Goal: Task Accomplishment & Management: Manage account settings

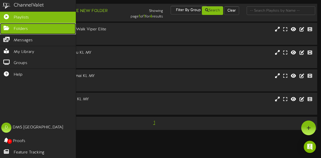
click at [22, 26] on span "Folders" at bounding box center [21, 29] width 14 height 6
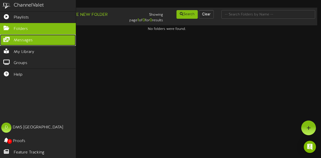
click at [9, 35] on link "Messages" at bounding box center [38, 39] width 76 height 11
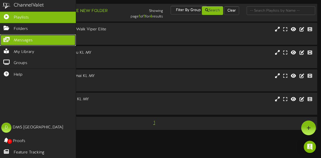
click at [24, 38] on span "Messages" at bounding box center [23, 41] width 19 height 6
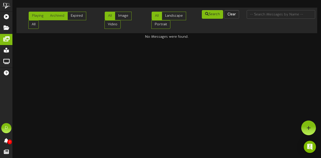
click at [59, 13] on link "Archived" at bounding box center [57, 16] width 21 height 9
click at [74, 12] on link "Expired" at bounding box center [76, 16] width 19 height 9
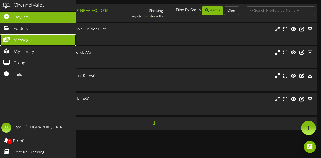
click at [15, 39] on span "Messages" at bounding box center [23, 41] width 19 height 6
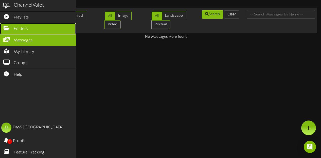
click at [21, 25] on link "Folders" at bounding box center [38, 28] width 76 height 11
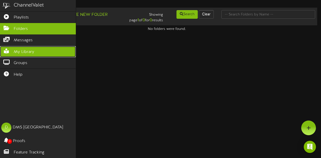
click at [23, 49] on span "My Library" at bounding box center [24, 52] width 21 height 6
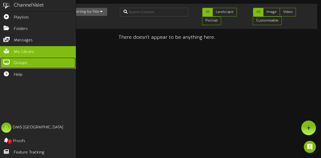
click at [19, 57] on link "Groups" at bounding box center [38, 62] width 76 height 11
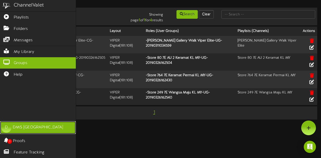
click at [16, 132] on link "D DMS Malaysia" at bounding box center [38, 127] width 76 height 13
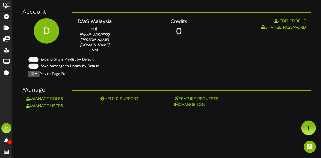
click at [119, 109] on html "ChannelValet Playlists Folders Messages My Library Groups Help D DMS Malaysia 0…" at bounding box center [160, 54] width 321 height 109
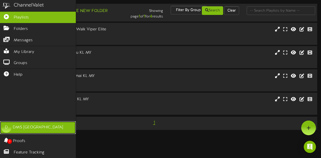
click at [9, 128] on div "D" at bounding box center [6, 128] width 10 height 10
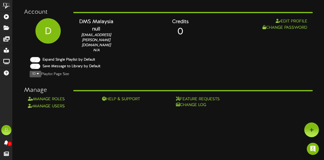
click at [51, 29] on div "D" at bounding box center [47, 28] width 25 height 20
click at [51, 104] on link "Manage Users" at bounding box center [46, 106] width 37 height 5
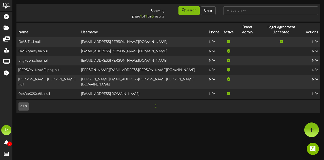
click at [88, 18] on div "Showing page 1 of 1 for 6 results Search Clear" at bounding box center [169, 13] width 308 height 14
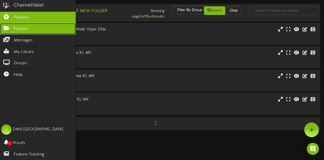
click at [10, 29] on icon at bounding box center [6, 28] width 13 height 4
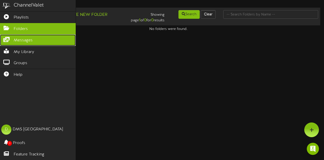
click at [10, 40] on link "Messages" at bounding box center [38, 39] width 76 height 11
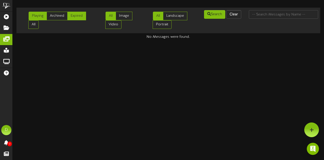
click at [67, 17] on link "Expired" at bounding box center [76, 16] width 19 height 9
click at [57, 18] on link "Archived" at bounding box center [57, 16] width 21 height 9
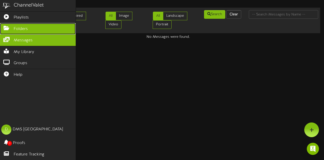
click at [7, 25] on link "Folders" at bounding box center [38, 28] width 76 height 11
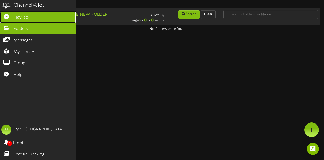
click at [25, 15] on span "Playlists" at bounding box center [21, 18] width 15 height 6
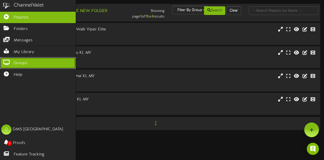
click at [21, 60] on span "Groups" at bounding box center [21, 63] width 14 height 6
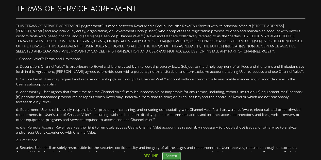
click at [177, 152] on button "Accept" at bounding box center [171, 156] width 19 height 9
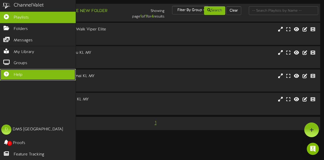
click at [10, 73] on icon at bounding box center [6, 73] width 13 height 4
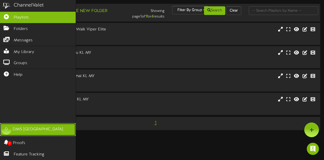
click at [26, 132] on div "DMS [GEOGRAPHIC_DATA]" at bounding box center [38, 129] width 50 height 6
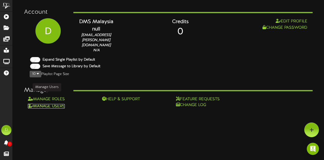
click at [48, 104] on link "Manage Users" at bounding box center [46, 106] width 37 height 5
